Goal: Information Seeking & Learning: Learn about a topic

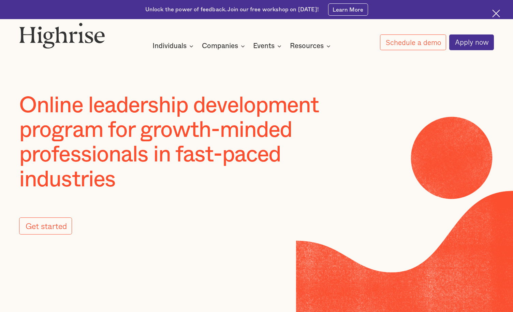
click at [325, 151] on h1 "Online leadership development program for growth-minded professionals in fast-p…" at bounding box center [192, 142] width 346 height 99
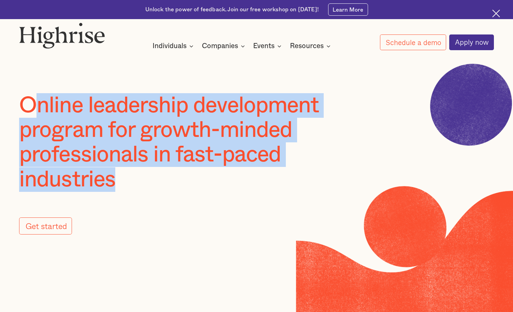
drag, startPoint x: 140, startPoint y: 151, endPoint x: 25, endPoint y: 101, distance: 126.3
click at [25, 101] on h1 "Online leadership development program for growth-minded professionals in fast-p…" at bounding box center [192, 142] width 346 height 99
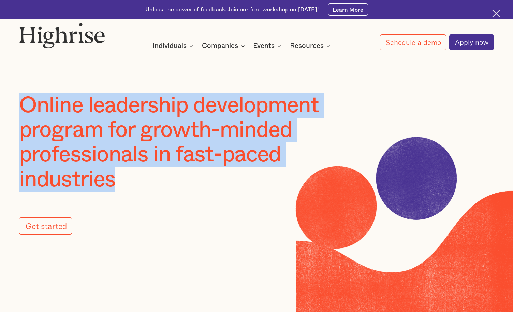
click at [274, 154] on h1 "Online leadership development program for growth-minded professionals in fast-p…" at bounding box center [192, 142] width 346 height 99
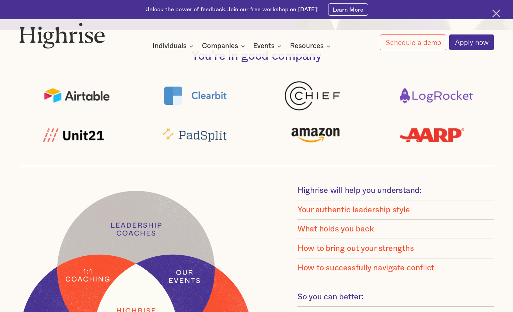
scroll to position [569, 0]
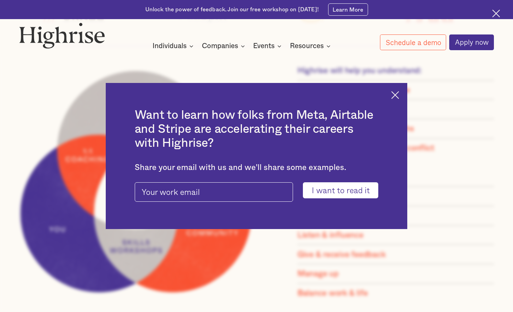
click at [395, 94] on img at bounding box center [395, 95] width 8 height 8
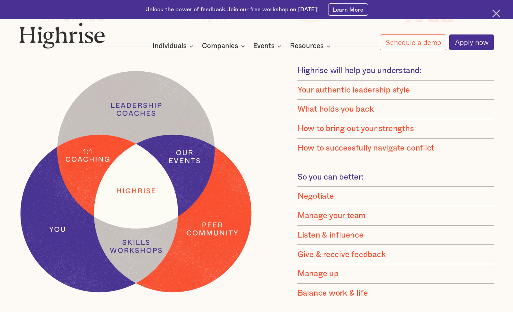
click at [387, 91] on div "Your authentic leadership style" at bounding box center [353, 90] width 113 height 10
drag, startPoint x: 339, startPoint y: 94, endPoint x: 393, endPoint y: 99, distance: 54.2
click at [428, 93] on div "Highrise will help you understand: Your authentic leadership style What holds y…" at bounding box center [256, 182] width 474 height 232
click at [140, 202] on img at bounding box center [136, 182] width 234 height 226
click at [145, 124] on img at bounding box center [136, 182] width 234 height 226
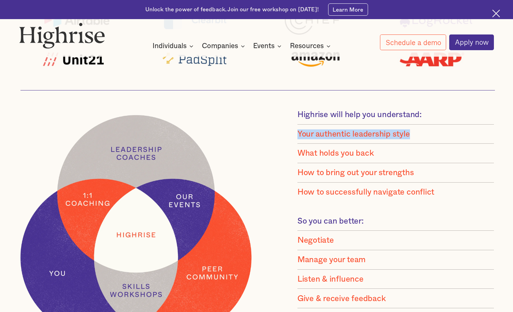
scroll to position [523, 0]
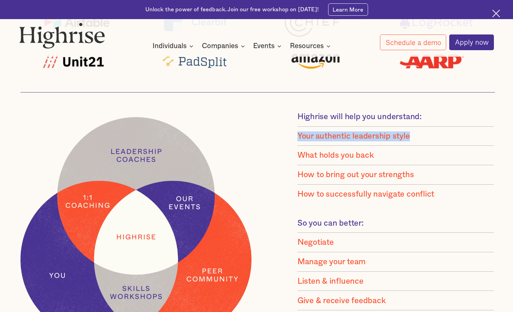
click at [410, 140] on div "Your authentic leadership style" at bounding box center [353, 136] width 113 height 10
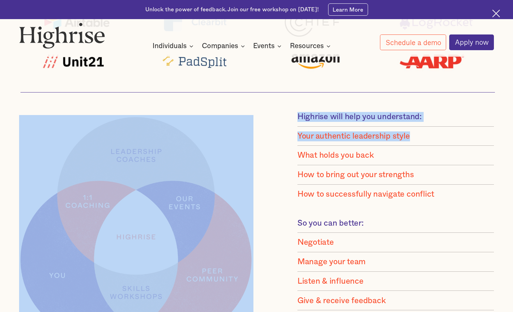
drag, startPoint x: 435, startPoint y: 141, endPoint x: 271, endPoint y: 149, distance: 163.9
click at [271, 149] on div "Highrise will help you understand: Your authentic leadership style What holds y…" at bounding box center [256, 228] width 474 height 232
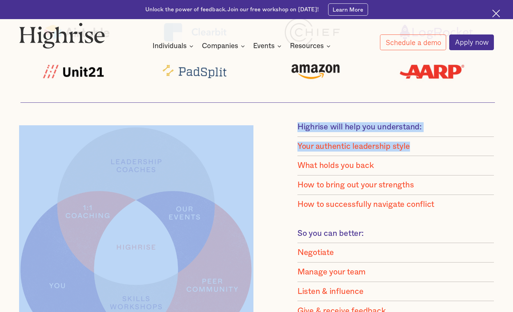
scroll to position [514, 0]
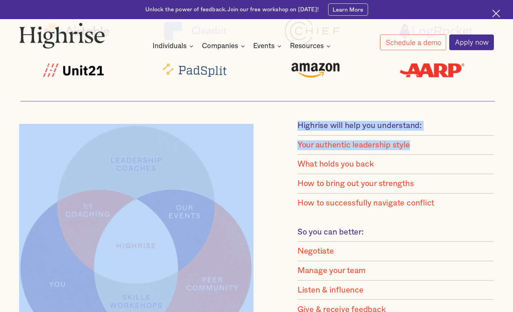
click at [326, 144] on div "Your authentic leadership style" at bounding box center [353, 145] width 113 height 10
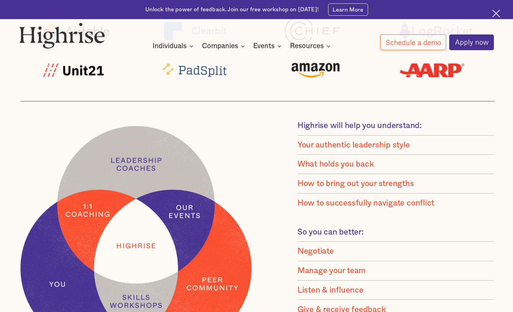
drag, startPoint x: 320, startPoint y: 153, endPoint x: 451, endPoint y: 154, distance: 130.3
click at [451, 154] on div "Highrise will help you understand: Your authentic leadership style What holds y…" at bounding box center [256, 237] width 474 height 232
drag, startPoint x: 430, startPoint y: 154, endPoint x: 367, endPoint y: 172, distance: 66.2
click at [430, 154] on li "Your authentic leadership style" at bounding box center [395, 144] width 197 height 19
drag, startPoint x: 287, startPoint y: 190, endPoint x: 459, endPoint y: 204, distance: 173.2
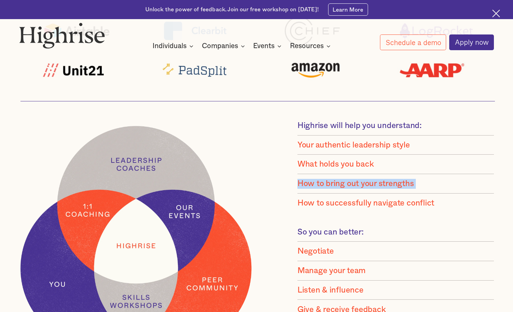
click at [458, 204] on div "Highrise will help you understand: Your authentic leadership style What holds y…" at bounding box center [256, 237] width 474 height 232
click at [471, 205] on li "How to successfully navigate conflict" at bounding box center [395, 200] width 197 height 15
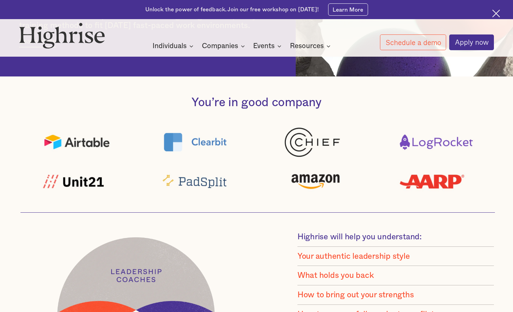
click at [386, 135] on div at bounding box center [256, 160] width 474 height 77
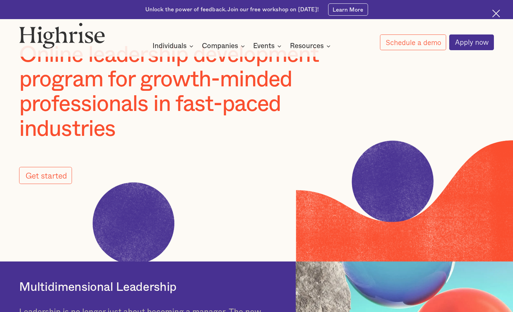
scroll to position [0, 0]
